Goal: Information Seeking & Learning: Find specific fact

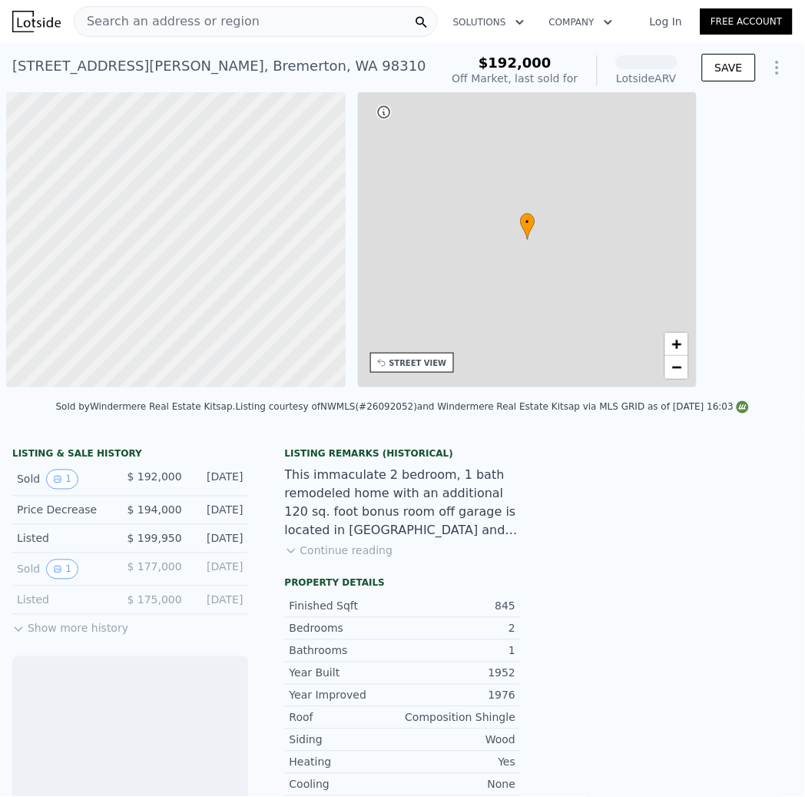
scroll to position [0, 5]
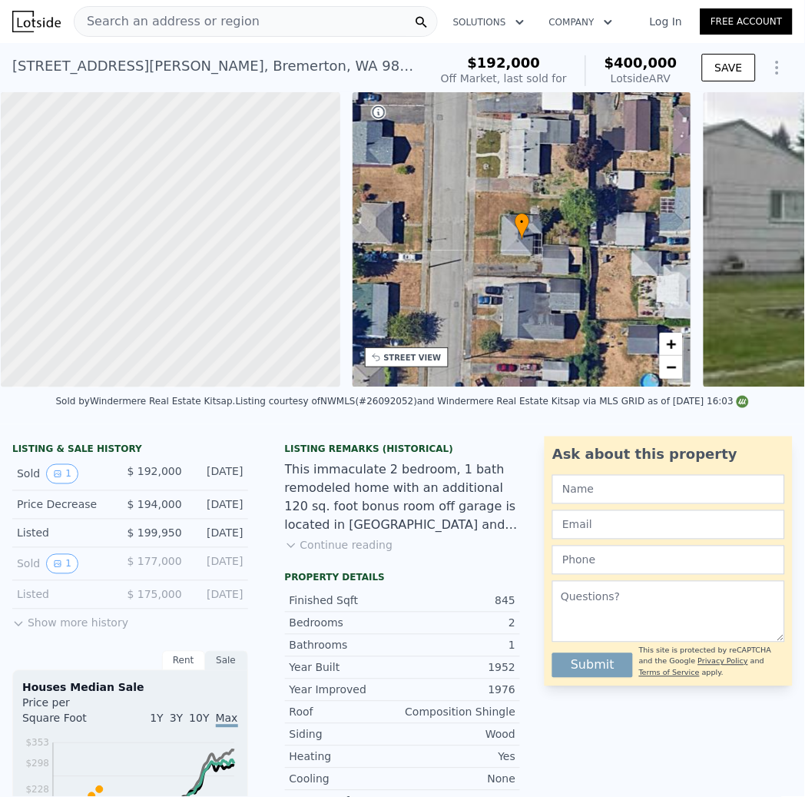
click at [307, 27] on div "Search an address or region" at bounding box center [256, 21] width 364 height 31
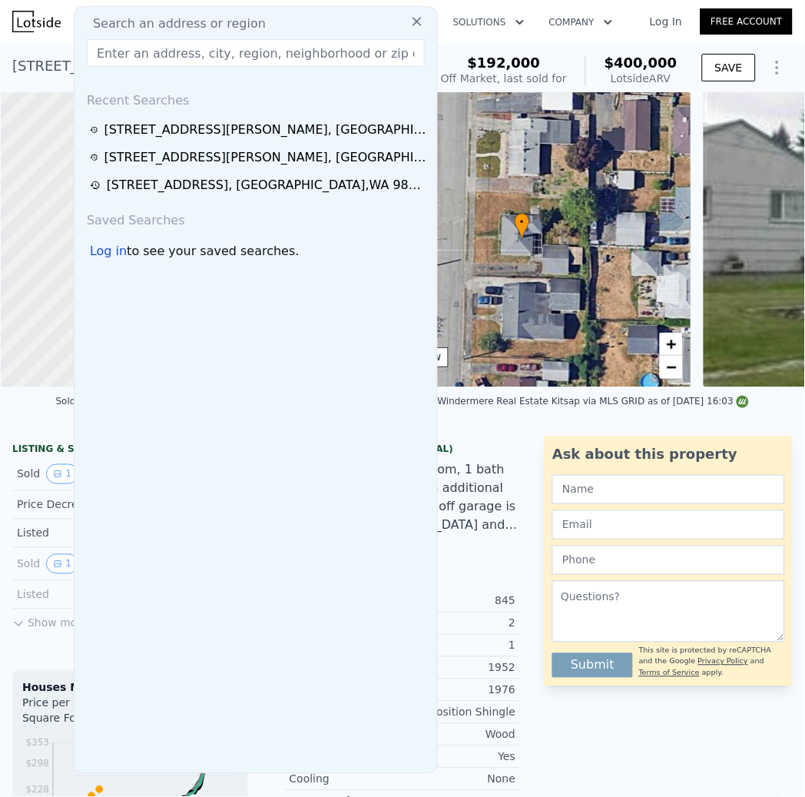
click at [589, 45] on div "[STREET_ADDRESS][PERSON_NAME] Sold [DATE] for $192k (~ARV $400k ) $192,000 Off …" at bounding box center [402, 67] width 805 height 49
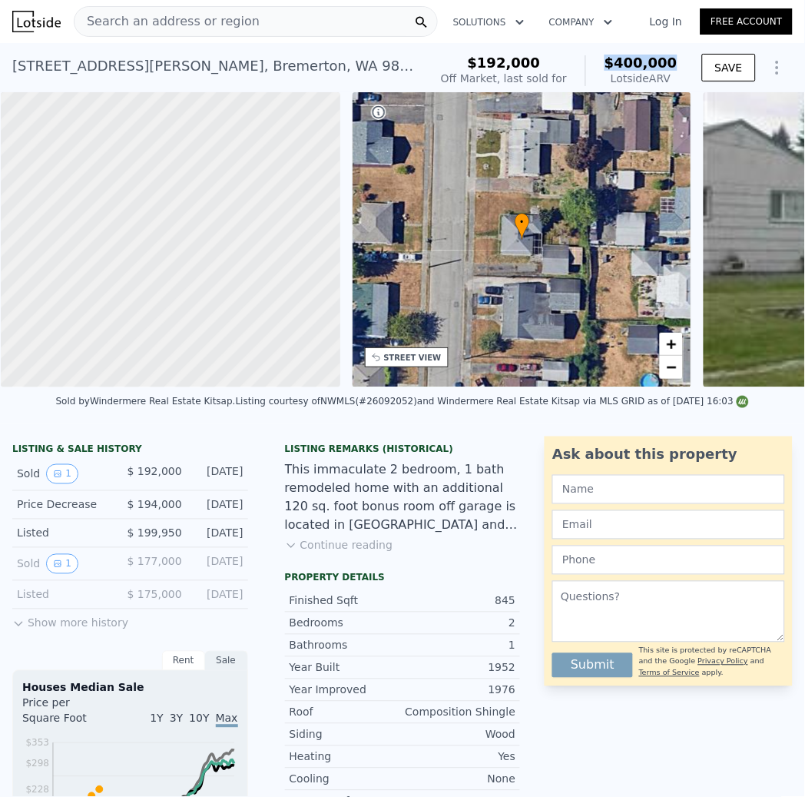
drag, startPoint x: 682, startPoint y: 61, endPoint x: 612, endPoint y: 65, distance: 69.3
click at [612, 65] on div "$192,000 Off Market, last sold for $400,000 Lotside ARV" at bounding box center [559, 70] width 249 height 43
copy span "$400,000"
click at [675, 65] on span "$400,000" at bounding box center [641, 63] width 73 height 16
drag, startPoint x: 686, startPoint y: 67, endPoint x: 615, endPoint y: 62, distance: 71.6
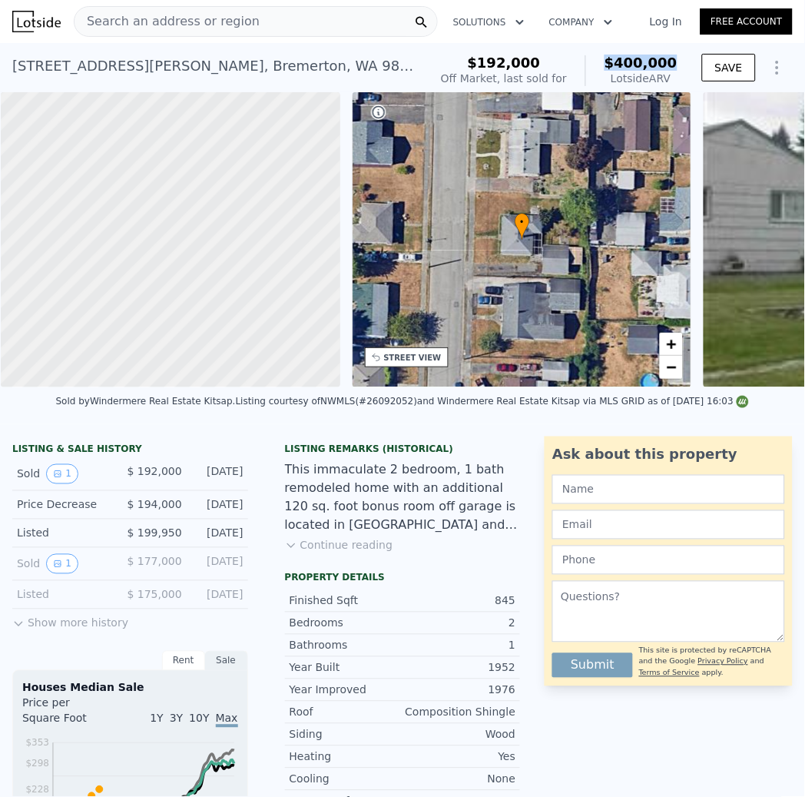
click at [614, 62] on div "$192,000 Off Market, last sold for $400,000 Lotside ARV SAVE" at bounding box center [614, 70] width 358 height 43
copy span "$400,000"
